Goal: Check status: Check status

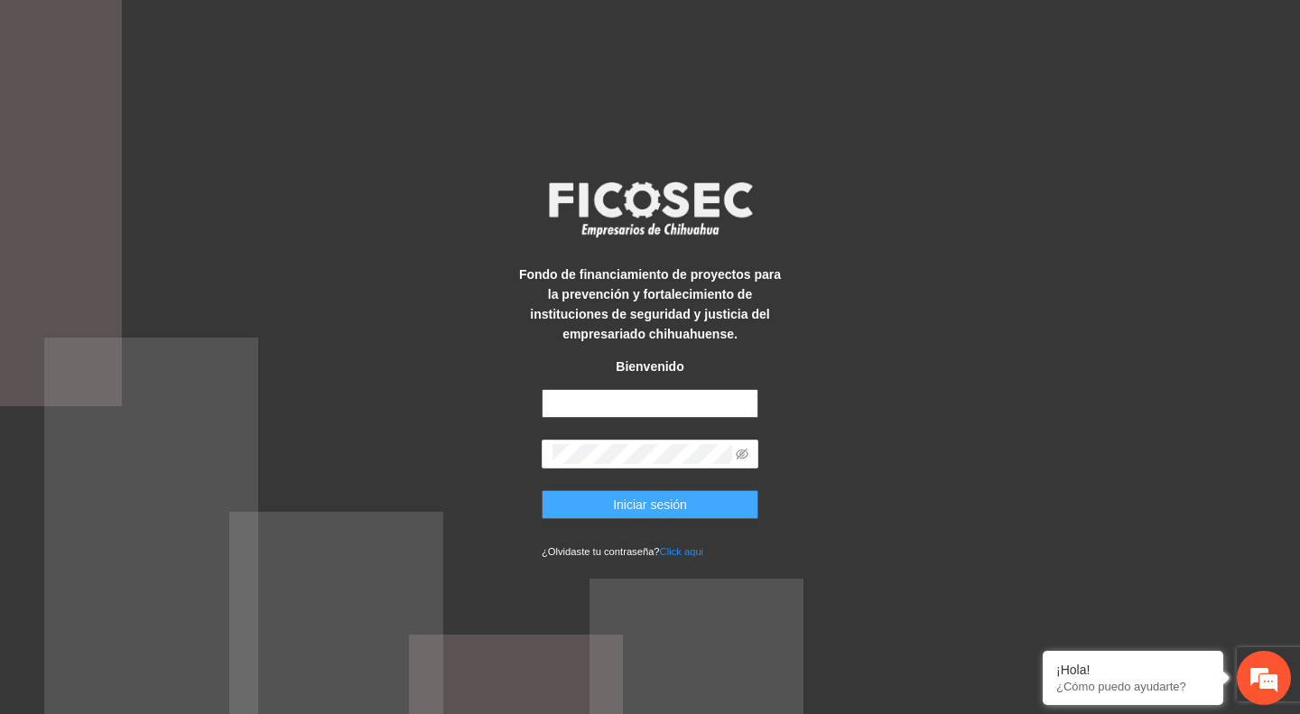
type input "**********"
click at [645, 501] on span "Iniciar sesión" at bounding box center [650, 505] width 74 height 20
type input "**********"
click at [610, 501] on button "Iniciar sesión" at bounding box center [650, 504] width 217 height 29
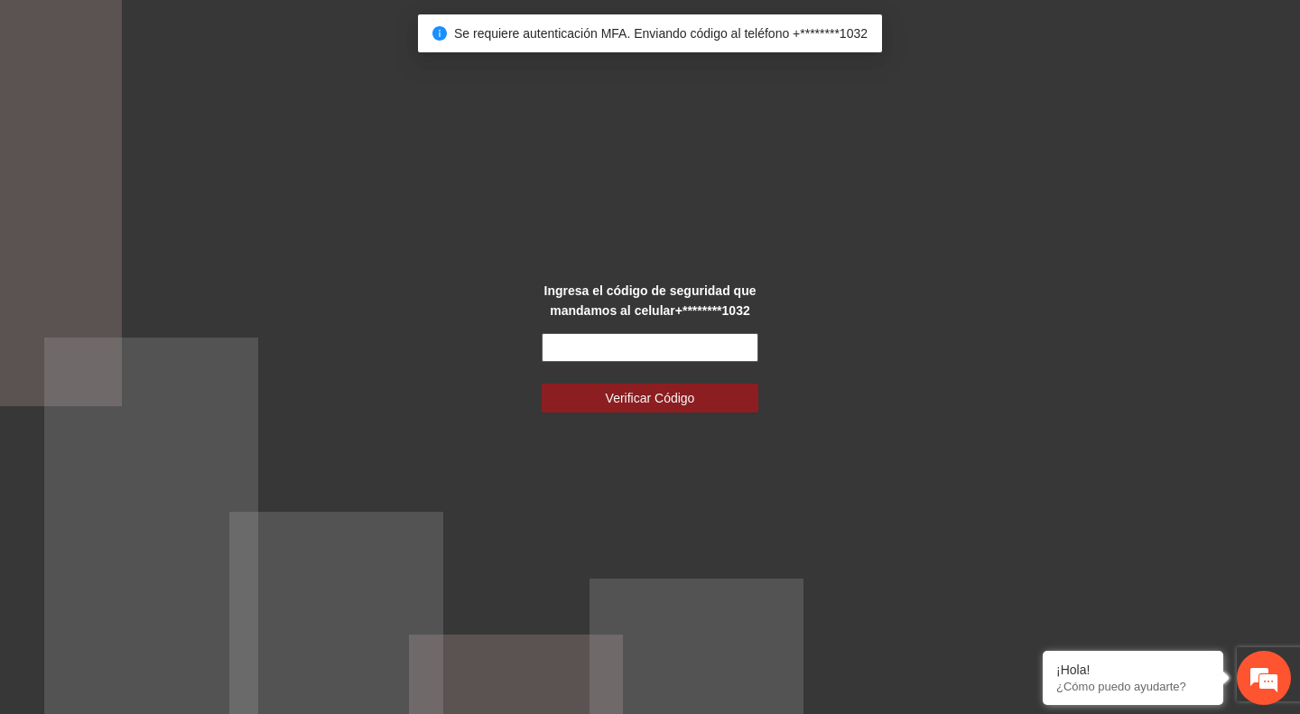
click at [555, 345] on input "text" at bounding box center [650, 347] width 217 height 29
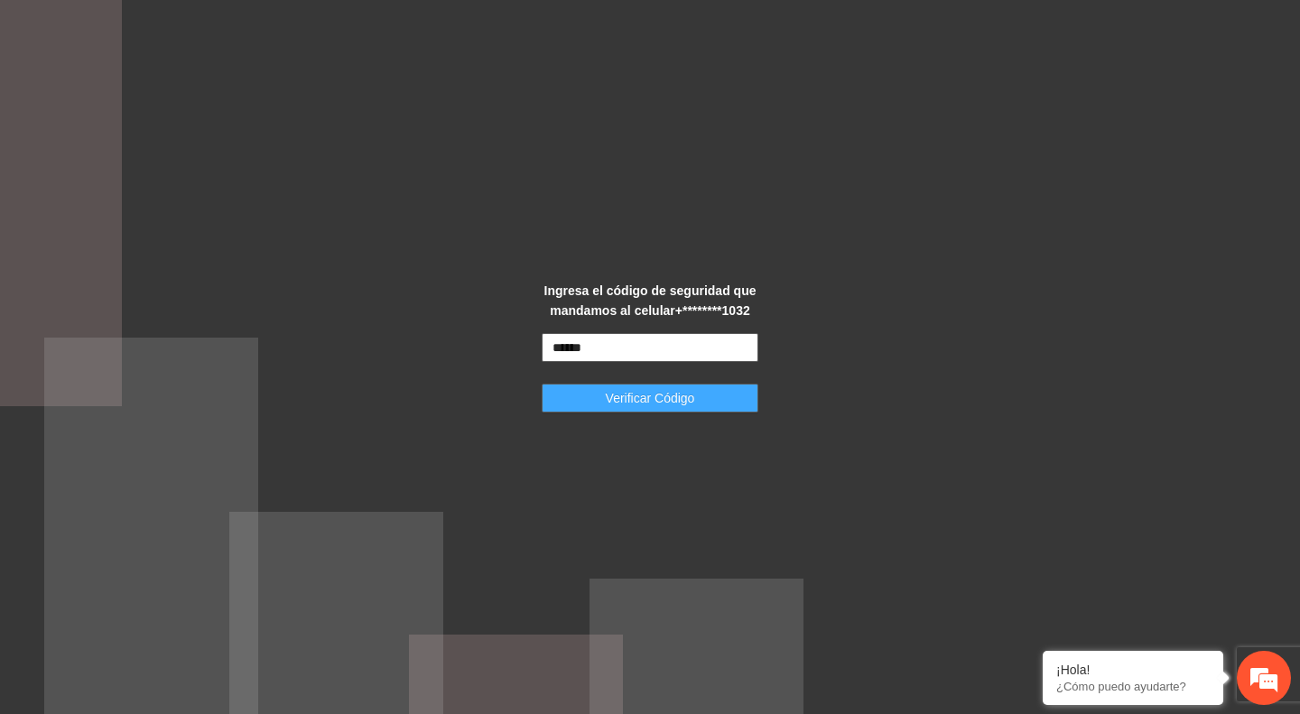
type input "******"
click at [606, 404] on span "Verificar Código" at bounding box center [650, 398] width 89 height 20
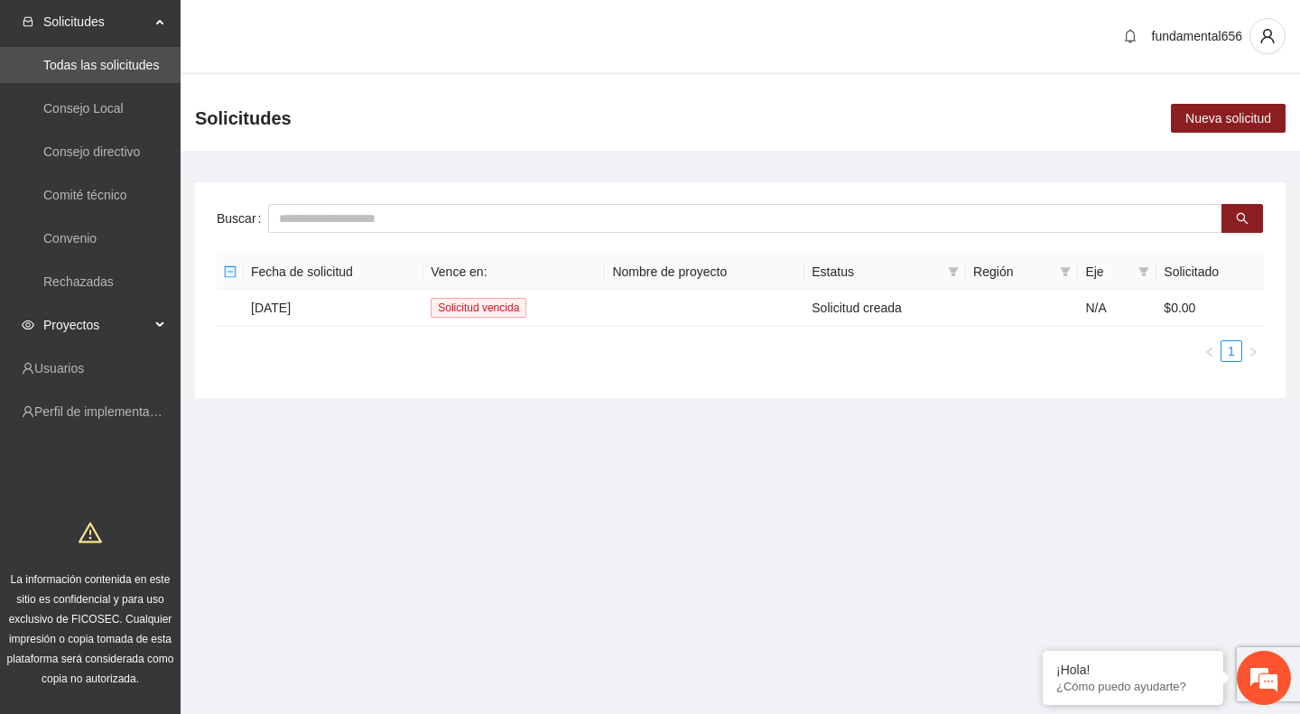
click at [103, 324] on span "Proyectos" at bounding box center [96, 325] width 107 height 36
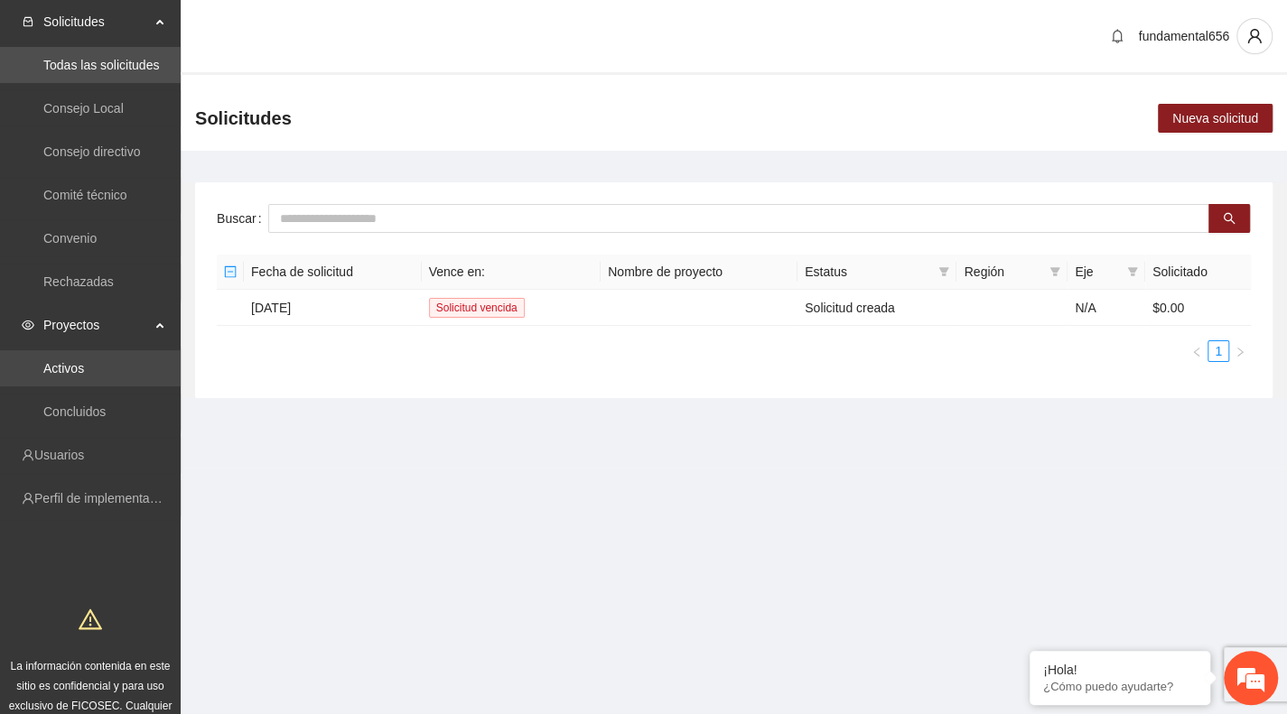
click at [84, 364] on link "Activos" at bounding box center [63, 368] width 41 height 14
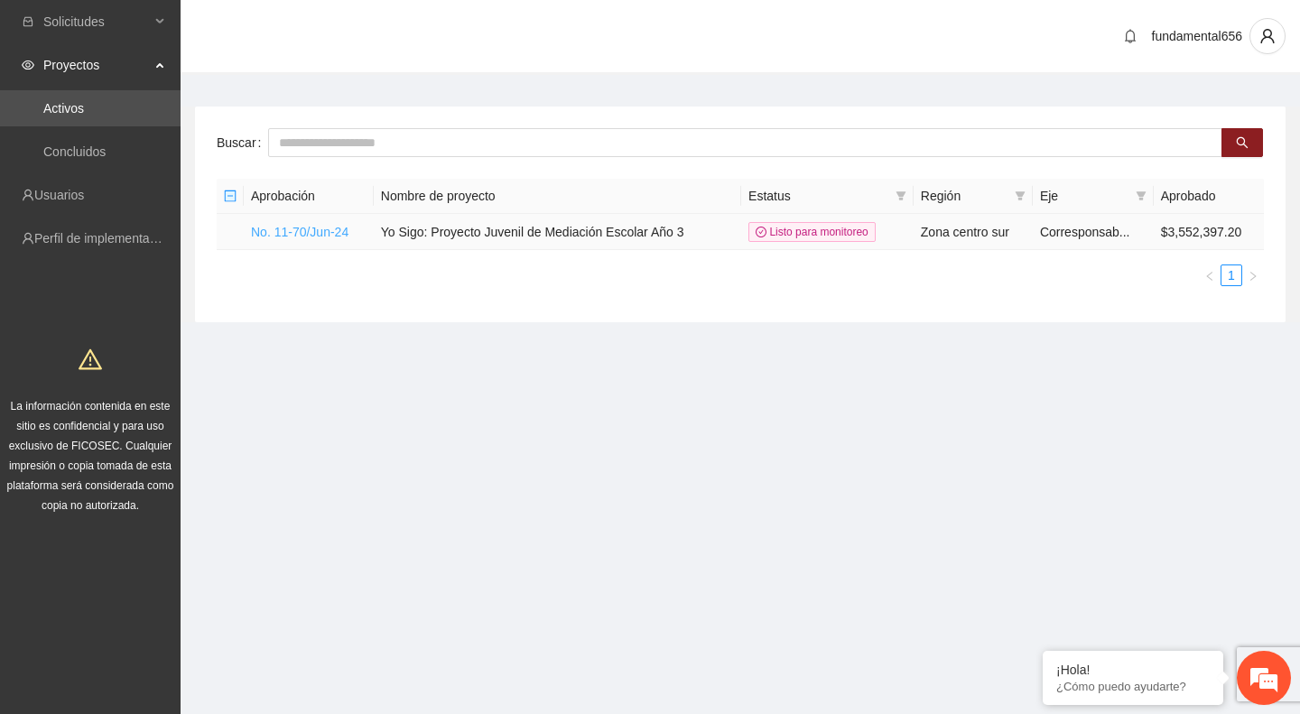
click at [311, 234] on link "No. 11-70/Jun-24" at bounding box center [300, 232] width 98 height 14
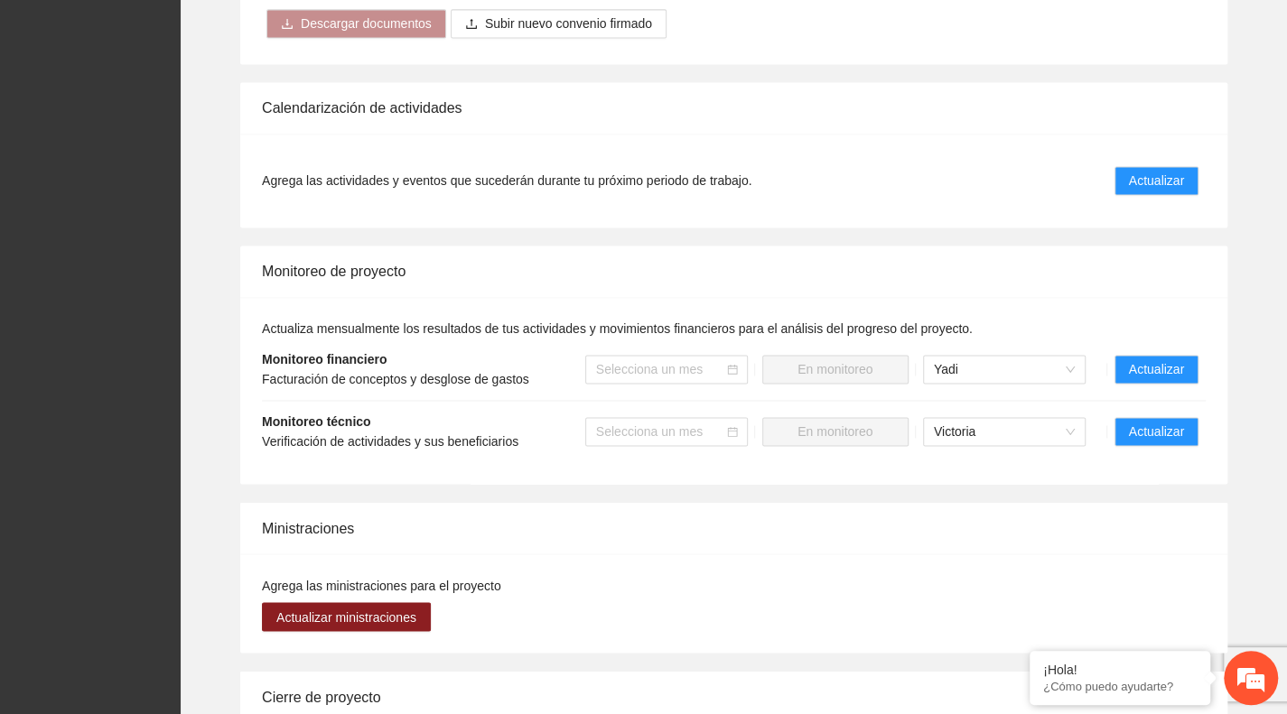
scroll to position [1439, 0]
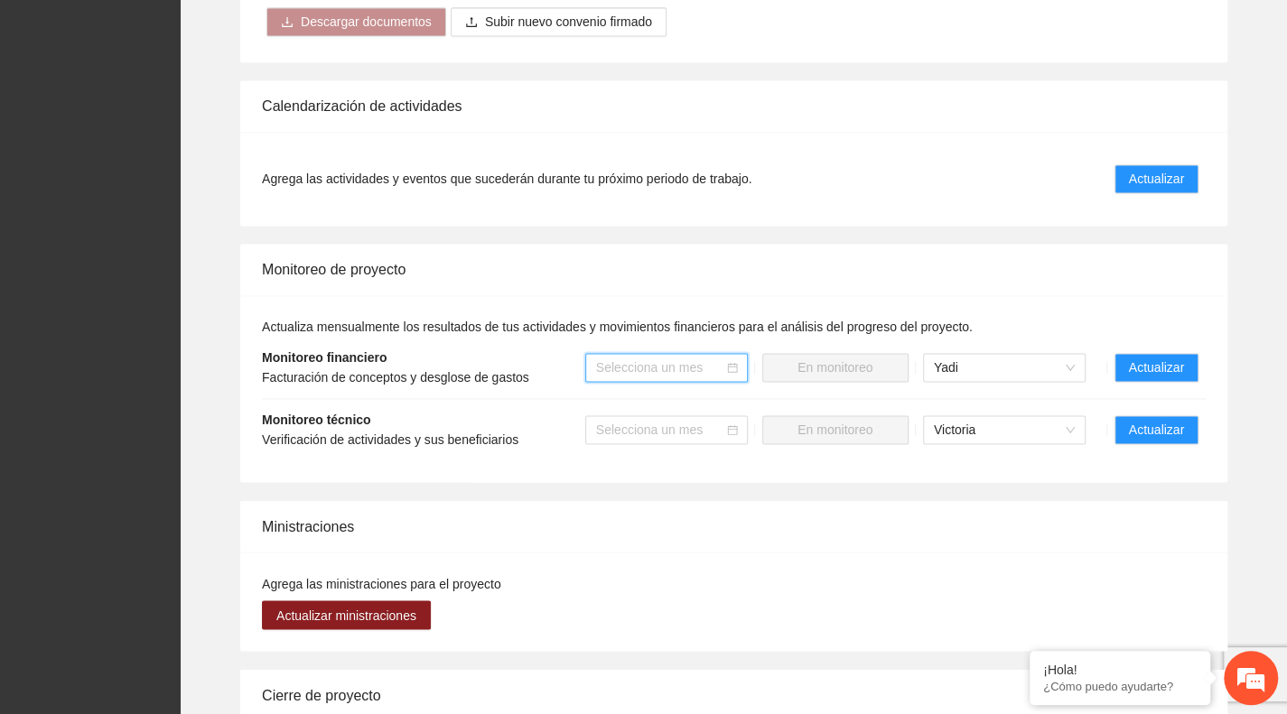
click at [687, 354] on input "search" at bounding box center [660, 367] width 128 height 27
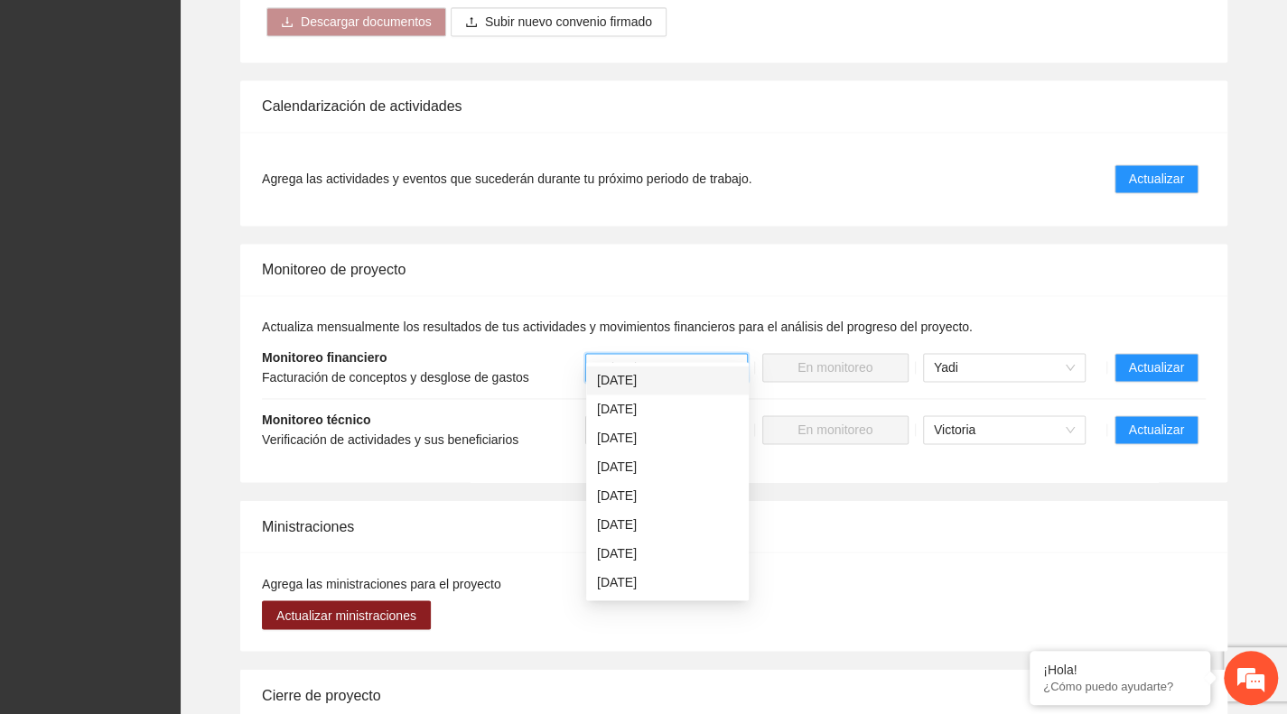
scroll to position [116, 0]
click at [637, 587] on div "Julio 2025" at bounding box center [667, 582] width 141 height 20
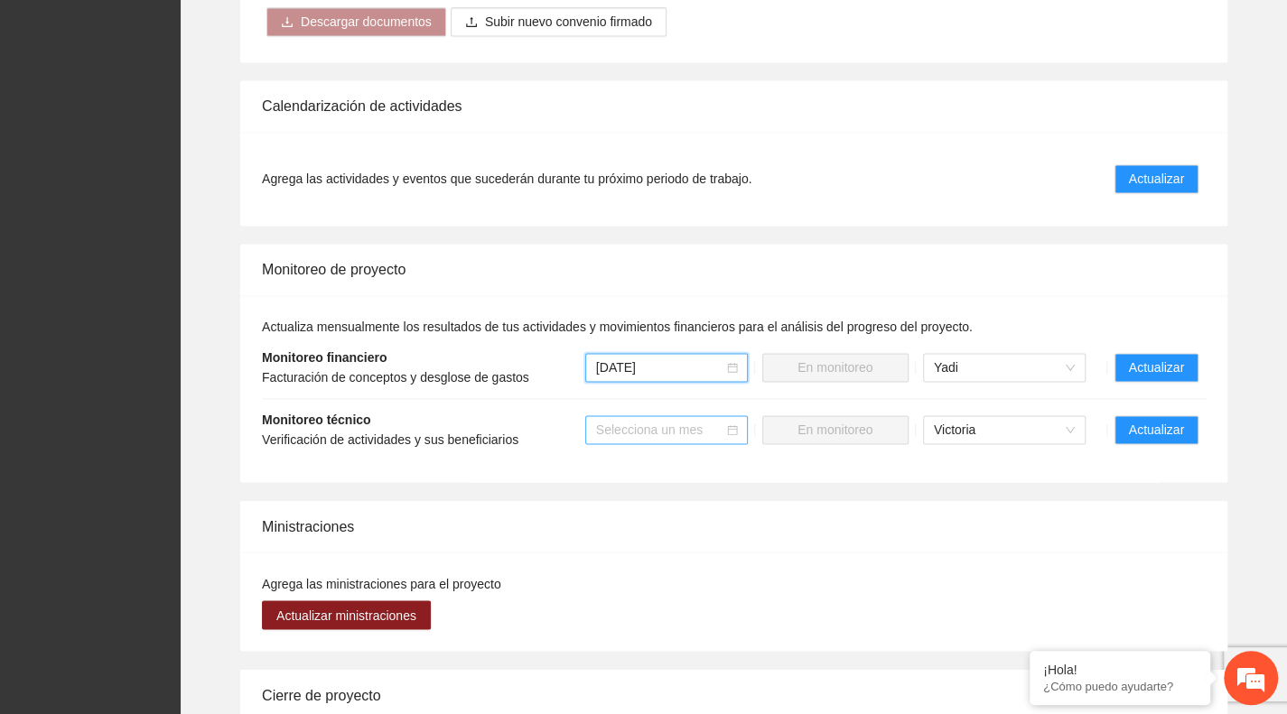
click at [641, 416] on input "search" at bounding box center [660, 429] width 128 height 27
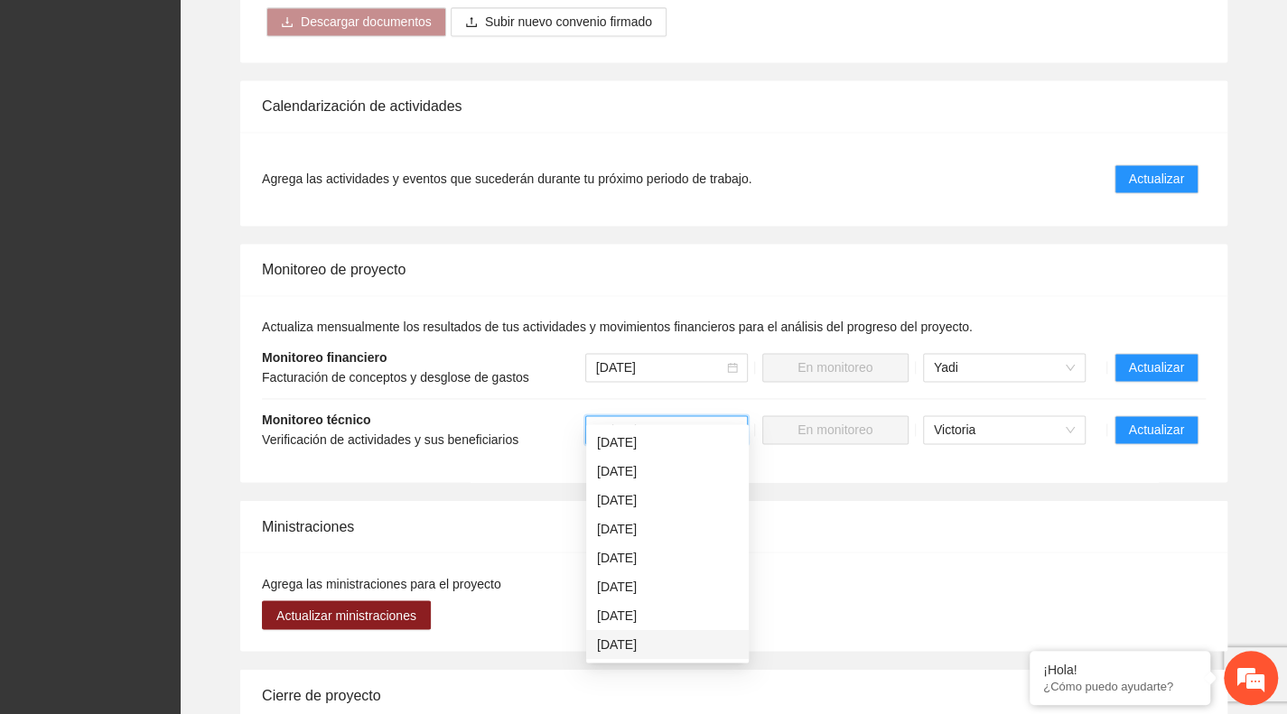
click at [629, 644] on div "Julio 2025" at bounding box center [667, 645] width 141 height 20
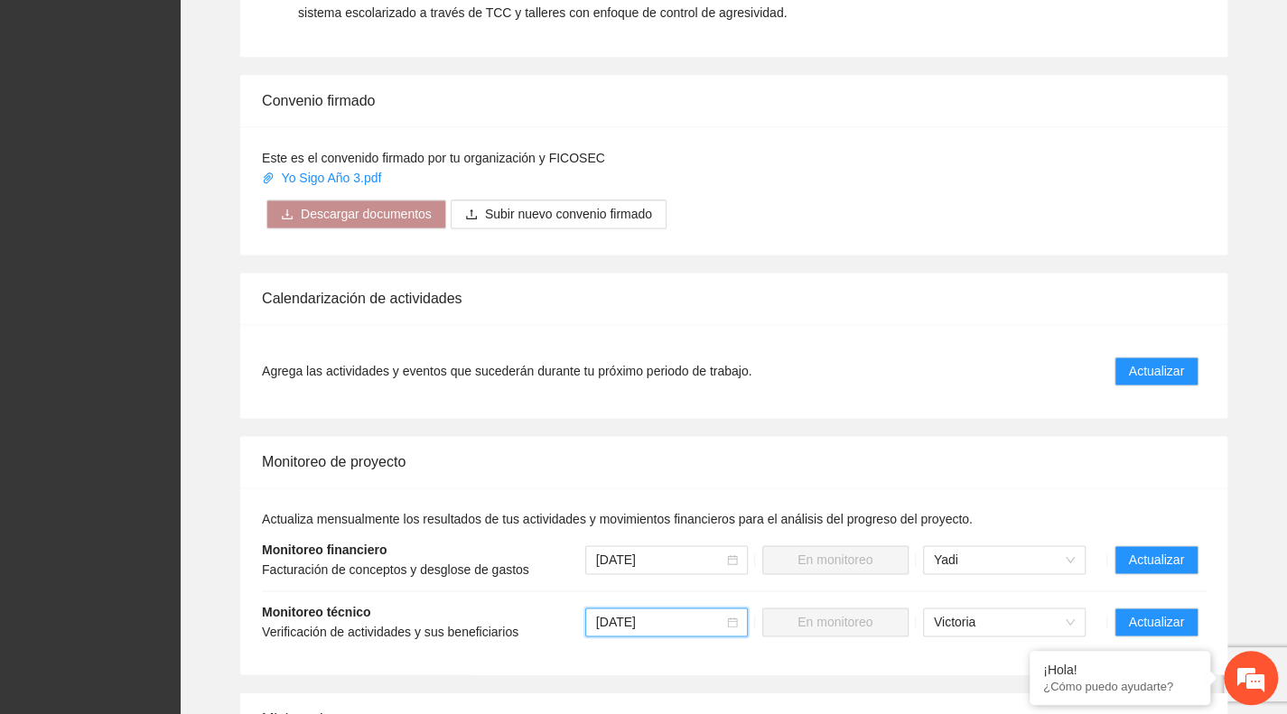
scroll to position [1207, 0]
